Goal: Task Accomplishment & Management: Manage account settings

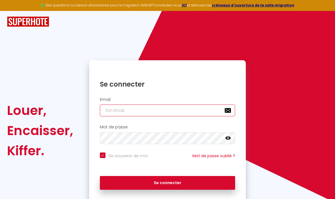
click at [181, 111] on input "email" at bounding box center [167, 111] width 135 height 12
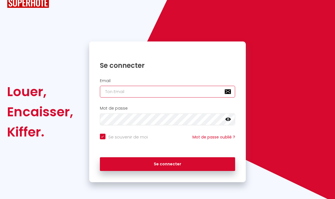
type input "[PERSON_NAME][EMAIL_ADDRESS][DOMAIN_NAME]"
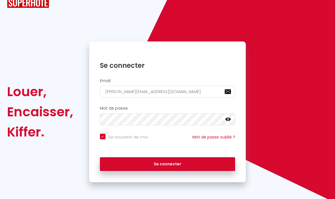
click at [163, 157] on button "Se connecter" at bounding box center [167, 164] width 135 height 14
checkbox input "true"
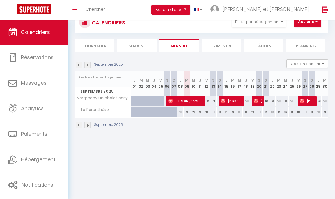
click at [48, 60] on span "Réservations" at bounding box center [37, 57] width 33 height 7
select select "not_cancelled"
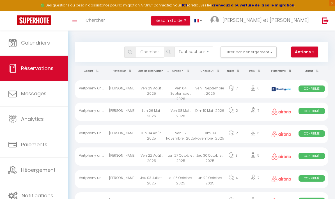
click at [273, 52] on button "Filtrer par hébergement" at bounding box center [248, 52] width 56 height 11
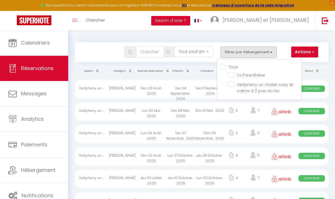
click at [272, 88] on span "Vertpheny un chalet cosy et calme à 2 pas du lac" at bounding box center [265, 88] width 56 height 12
click at [272, 87] on input "Vertpheny un chalet cosy et calme à 2 pas du lac" at bounding box center [264, 85] width 73 height 6
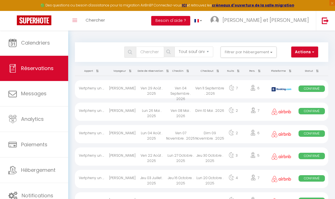
click at [312, 54] on span "button" at bounding box center [312, 52] width 3 height 6
click at [236, 66] on div at bounding box center [167, 99] width 335 height 199
click at [266, 53] on button "Filtrer par hébergement" at bounding box center [248, 52] width 56 height 11
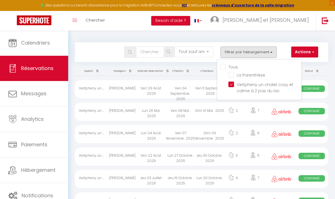
click at [272, 85] on input "Vertpheny un chalet cosy et calme à 2 pas du lac" at bounding box center [264, 85] width 73 height 6
checkbox input "false"
click at [276, 84] on input "Vertpheny un chalet cosy et calme à 2 pas du lac" at bounding box center [264, 85] width 73 height 6
checkbox input "true"
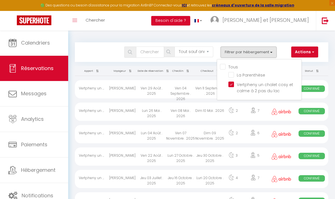
checkbox input "false"
click at [332, 64] on div at bounding box center [167, 99] width 335 height 199
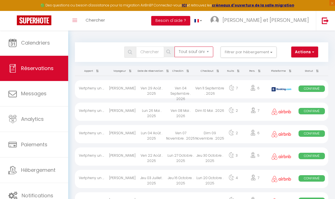
click at [206, 52] on select "Tous les statuts Annulé Confirmé Non Confirmé Tout sauf annulé No Show Request" at bounding box center [193, 52] width 39 height 11
click at [309, 52] on button "Actions" at bounding box center [304, 52] width 27 height 11
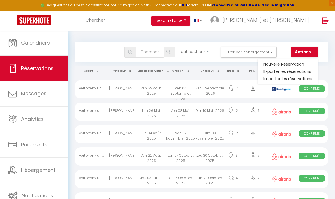
click at [303, 72] on link "Exporter les réservations" at bounding box center [288, 71] width 60 height 7
type input "[PERSON_NAME][EMAIL_ADDRESS][DOMAIN_NAME]"
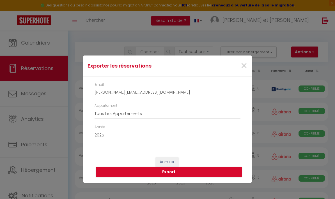
click at [185, 172] on button "Export" at bounding box center [169, 172] width 146 height 11
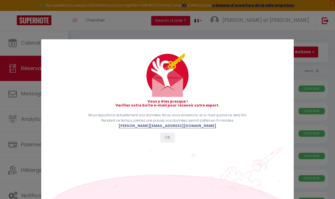
click at [170, 137] on button "OK" at bounding box center [167, 138] width 14 height 10
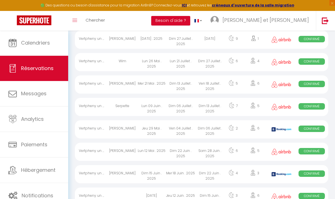
scroll to position [403, 0]
